Goal: Task Accomplishment & Management: Complete application form

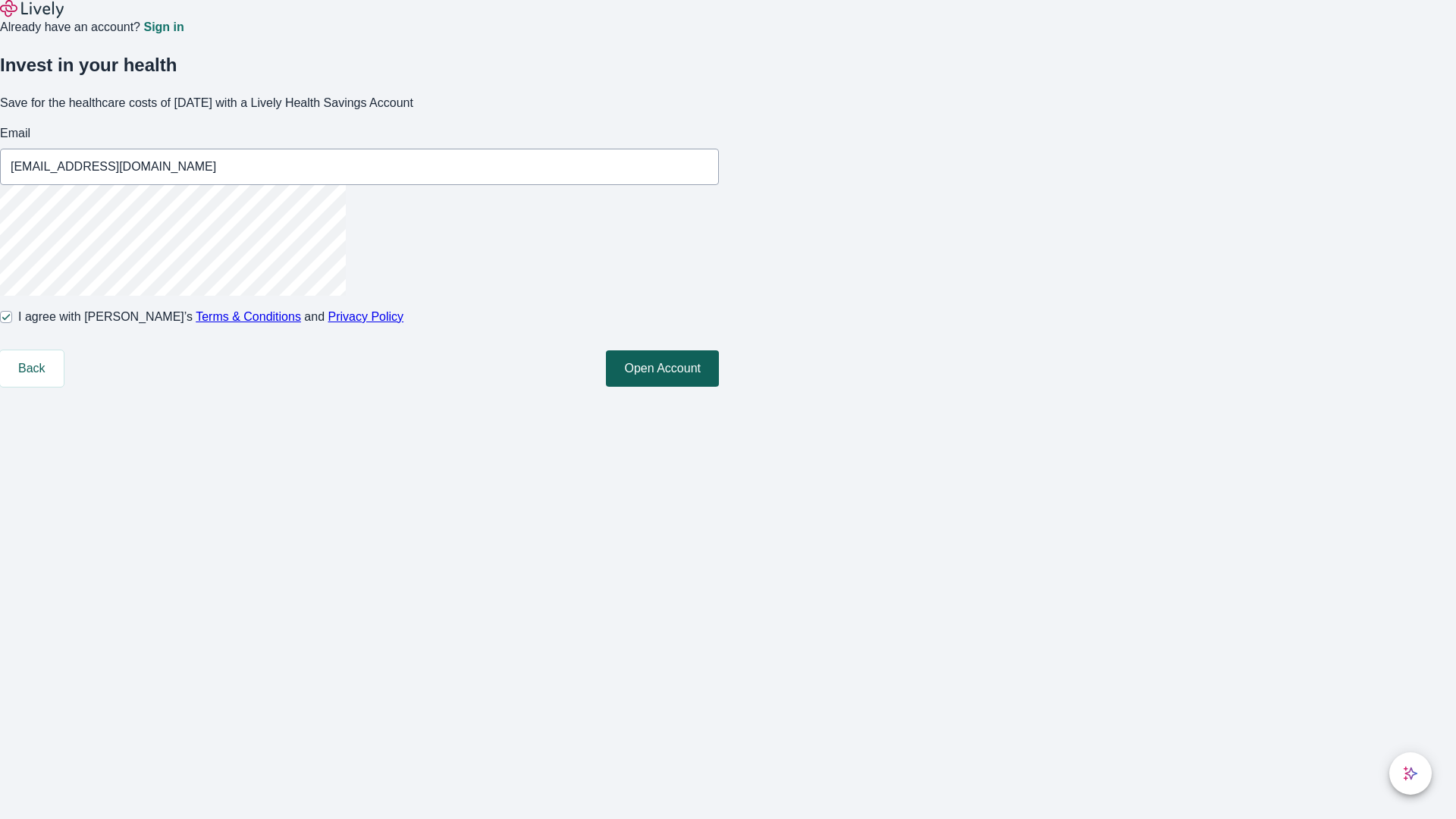
click at [719, 386] on button "Open Account" at bounding box center [662, 368] width 113 height 36
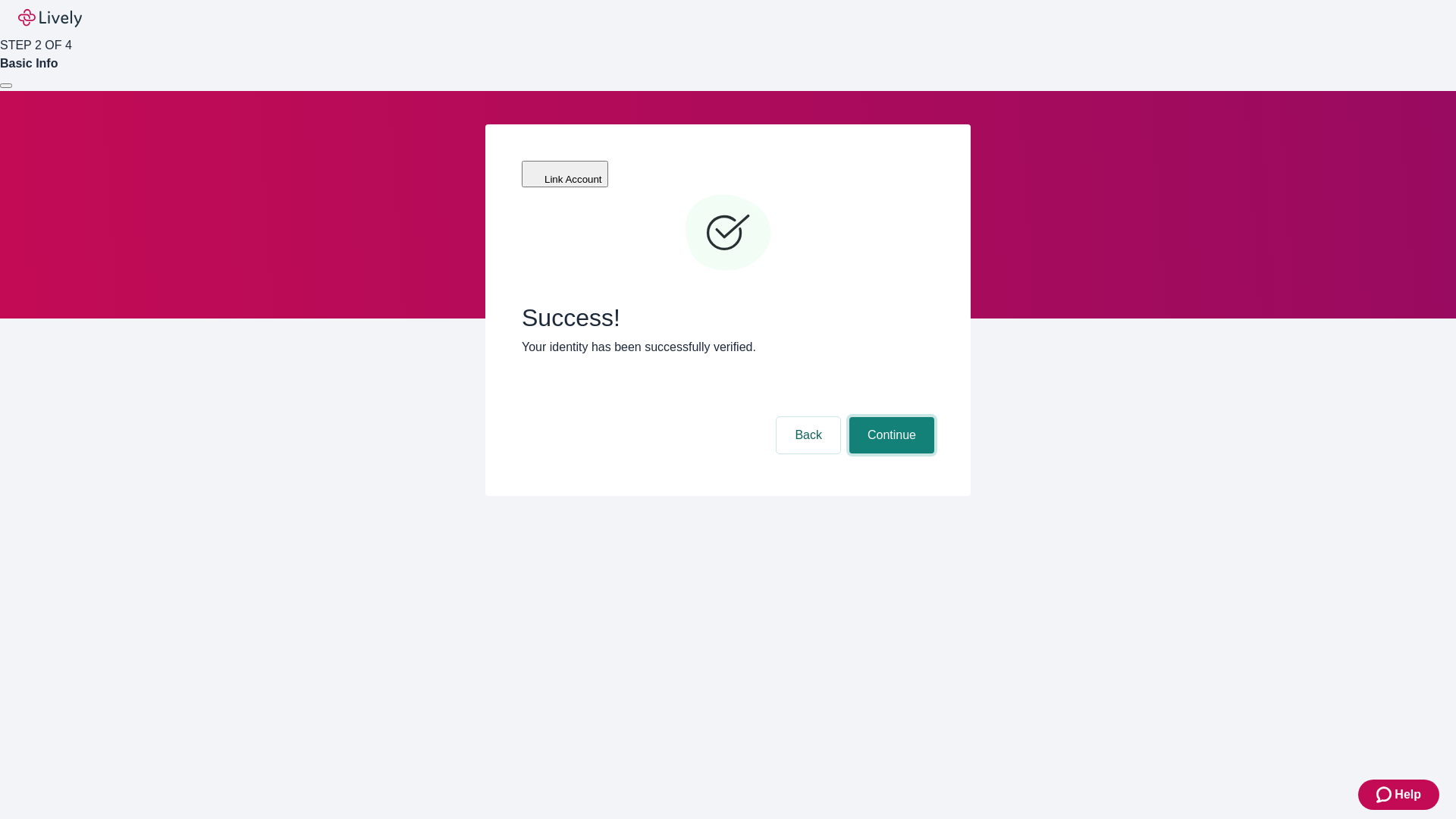
click at [889, 417] on button "Continue" at bounding box center [891, 434] width 85 height 36
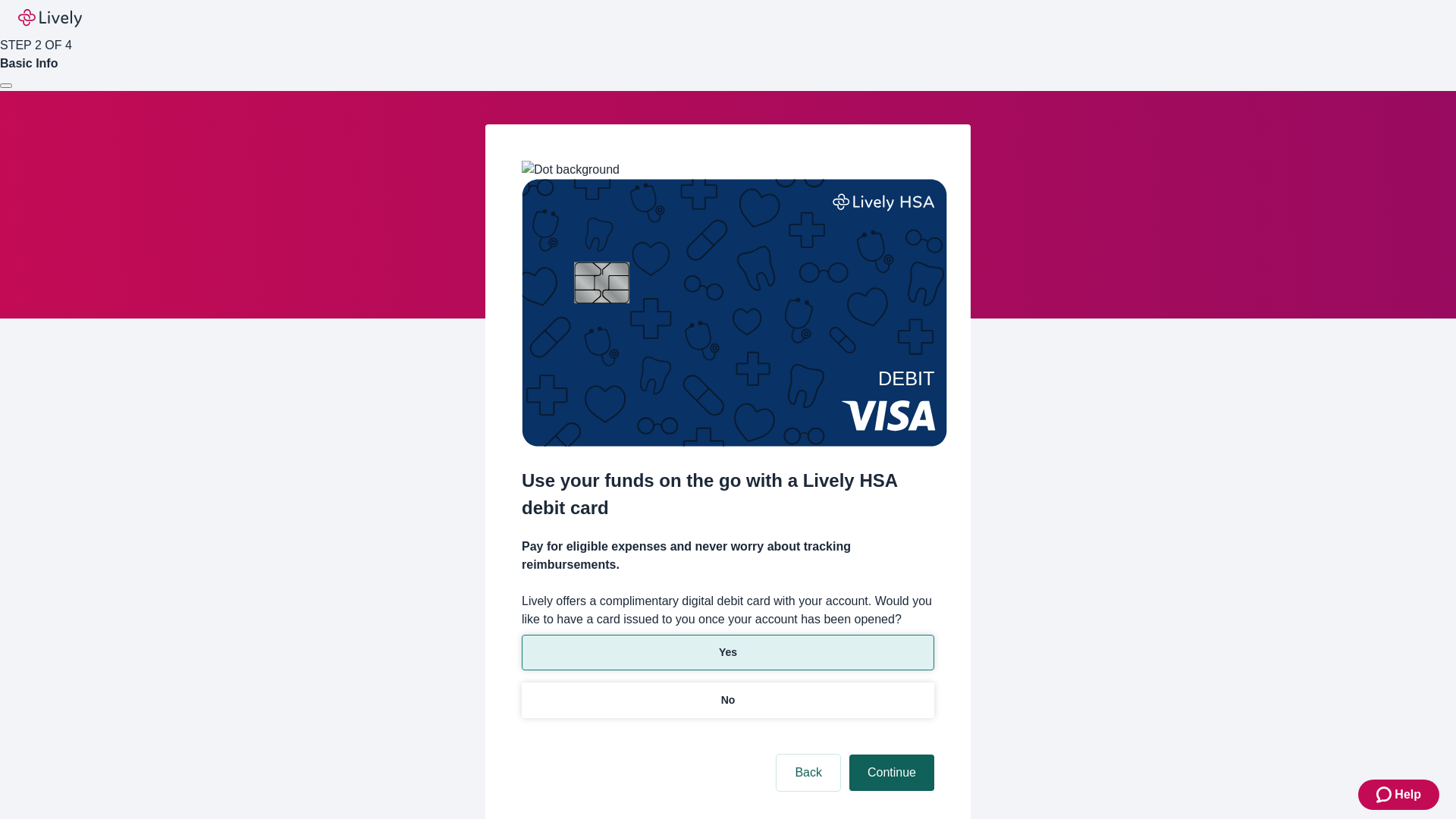
click at [727, 645] on p "Yes" at bounding box center [728, 652] width 18 height 16
click at [889, 754] on button "Continue" at bounding box center [891, 772] width 85 height 36
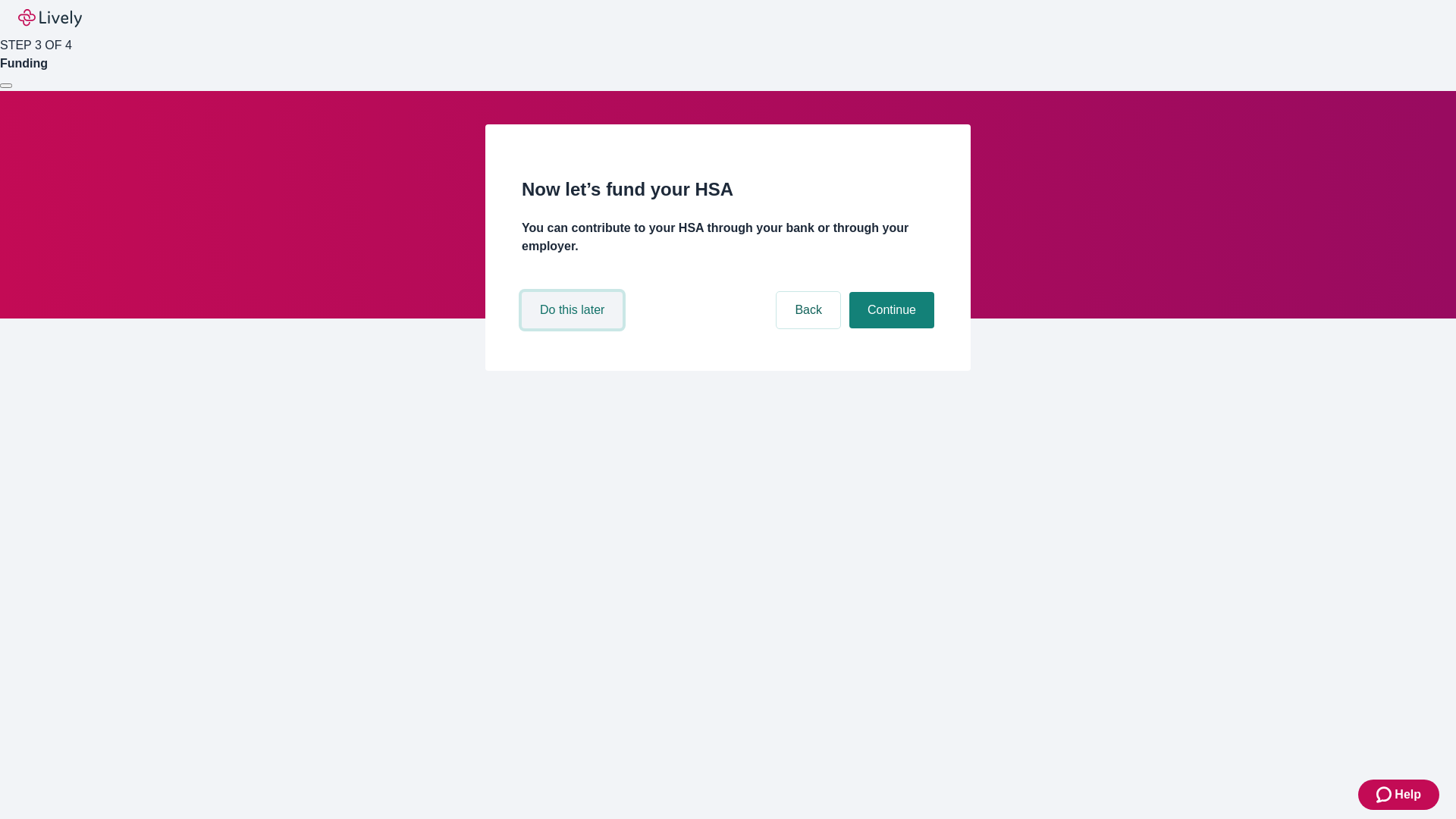
click at [574, 328] on button "Do this later" at bounding box center [571, 309] width 101 height 36
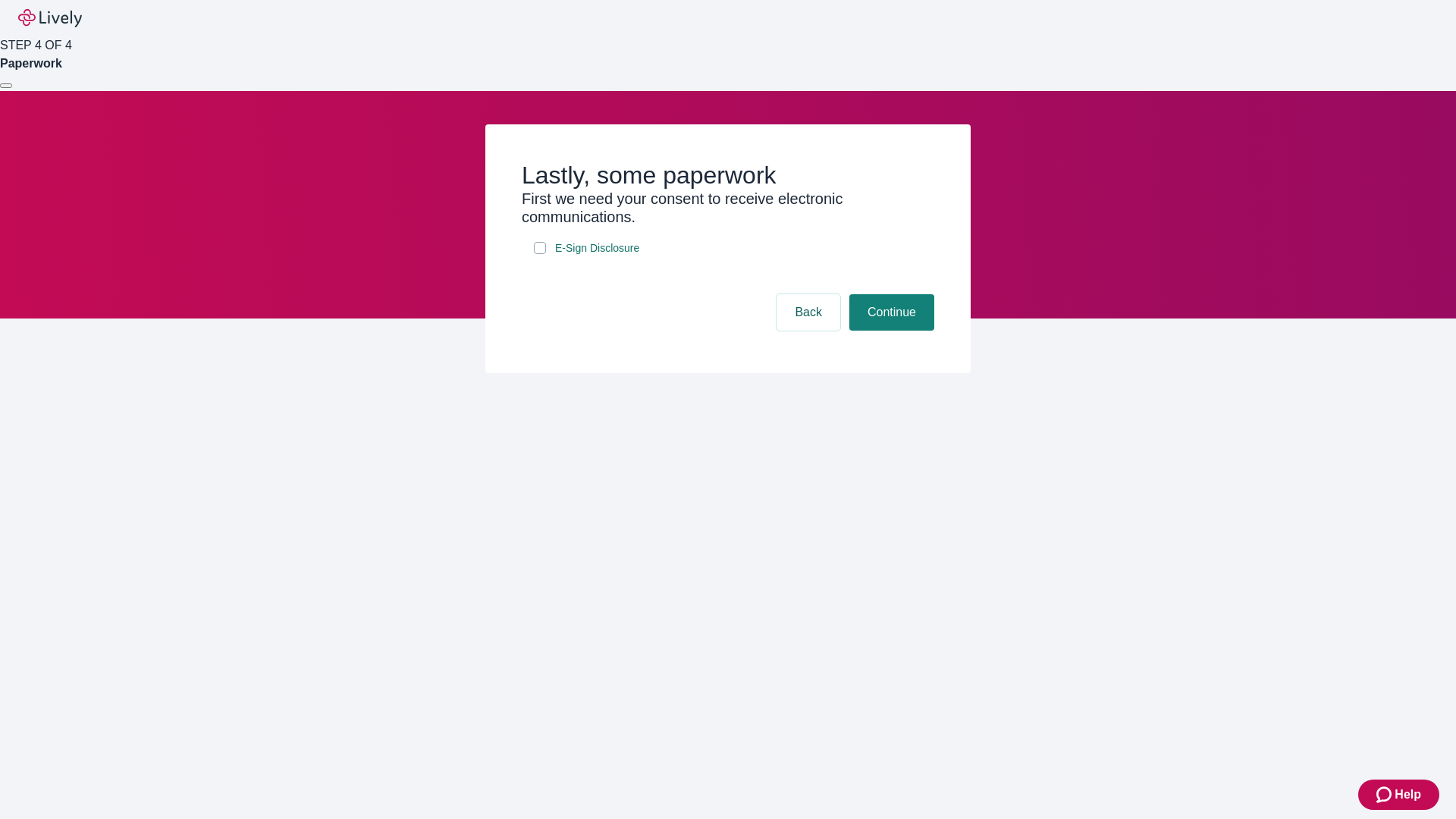
click at [540, 254] on input "E-Sign Disclosure" at bounding box center [540, 247] width 12 height 12
checkbox input "true"
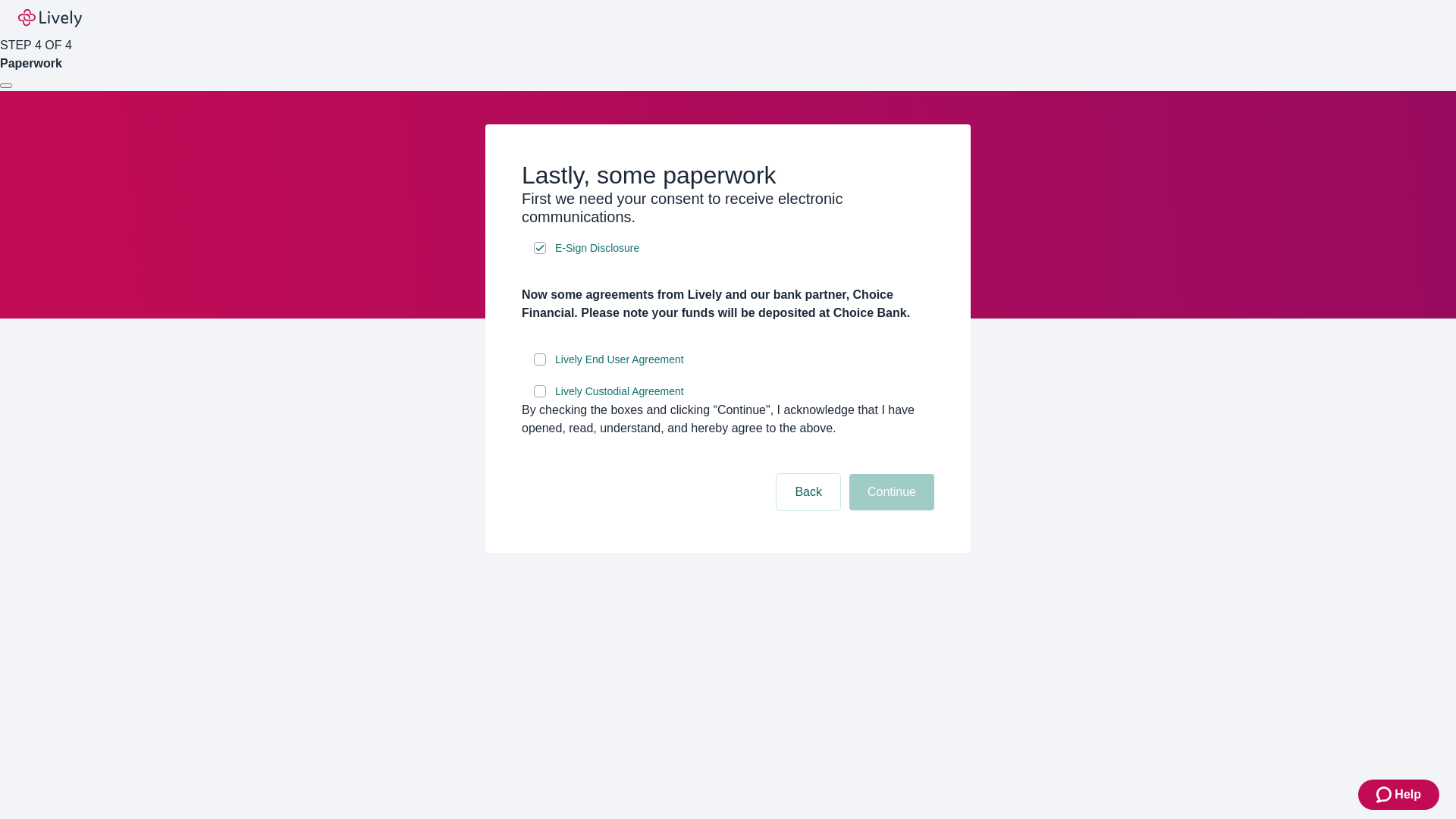
click at [540, 365] on input "Lively End User Agreement" at bounding box center [540, 359] width 12 height 12
checkbox input "true"
click at [540, 398] on input "Lively Custodial Agreement" at bounding box center [540, 390] width 12 height 12
checkbox input "true"
click at [889, 510] on button "Continue" at bounding box center [891, 492] width 85 height 36
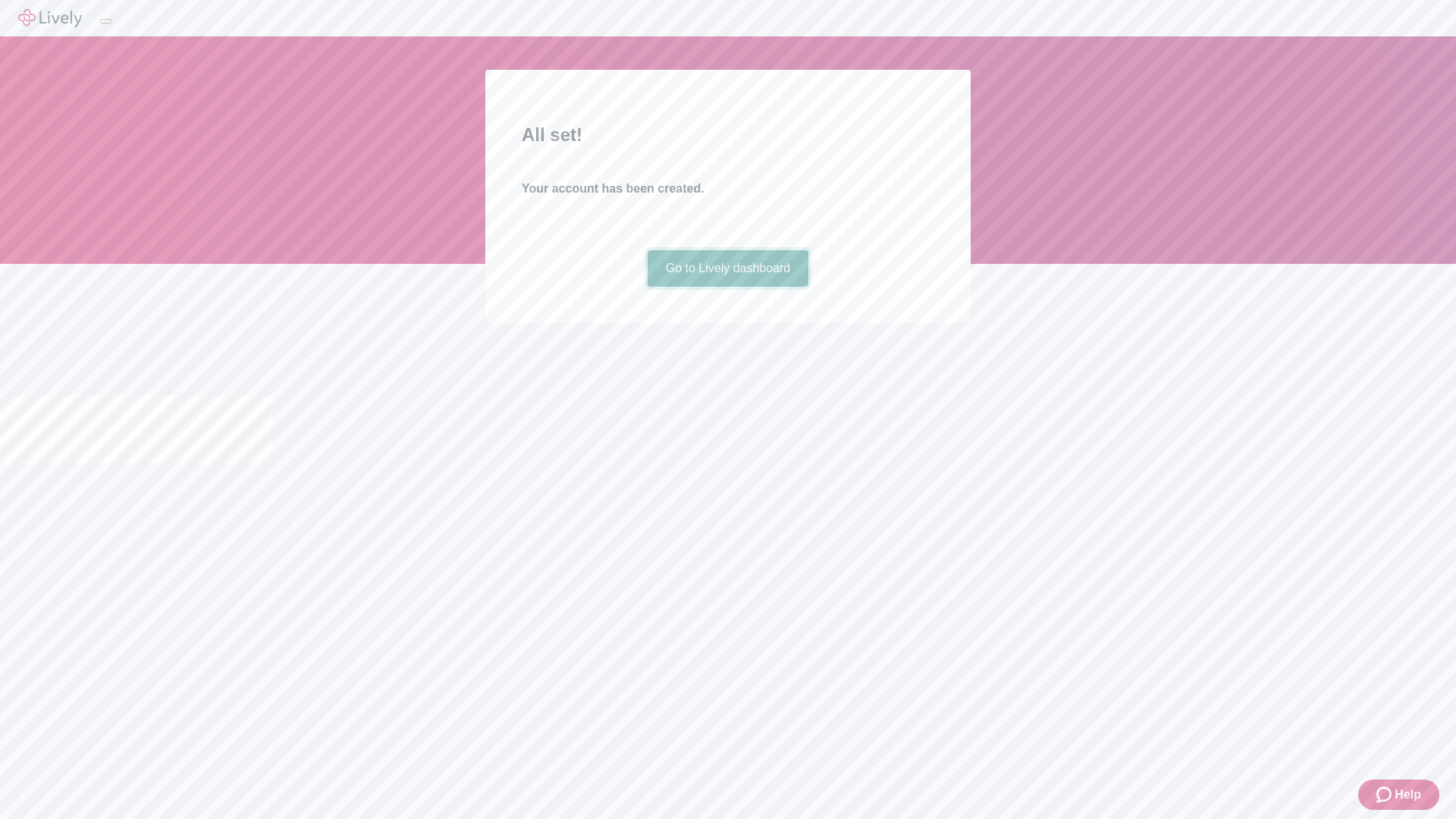
click at [727, 287] on link "Go to Lively dashboard" at bounding box center [728, 267] width 161 height 36
